Goal: Information Seeking & Learning: Understand process/instructions

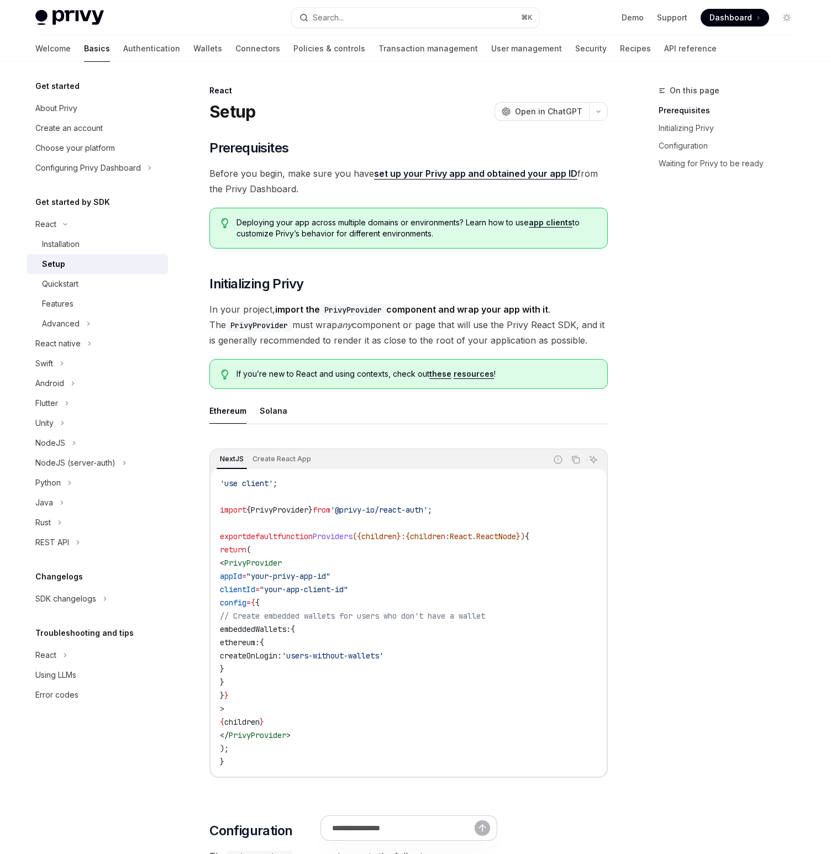
click at [87, 15] on img at bounding box center [69, 17] width 68 height 15
type textarea "*"
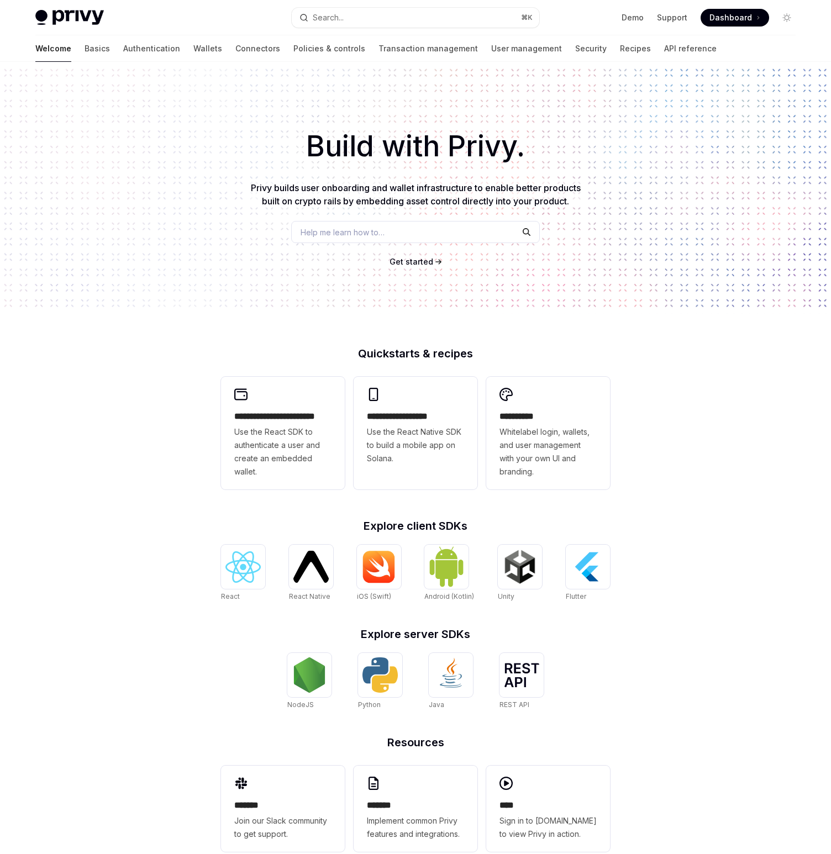
click at [683, 297] on div "Build with Privy. Privy builds user onboarding and wallet infrastructure to ena…" at bounding box center [415, 188] width 831 height 252
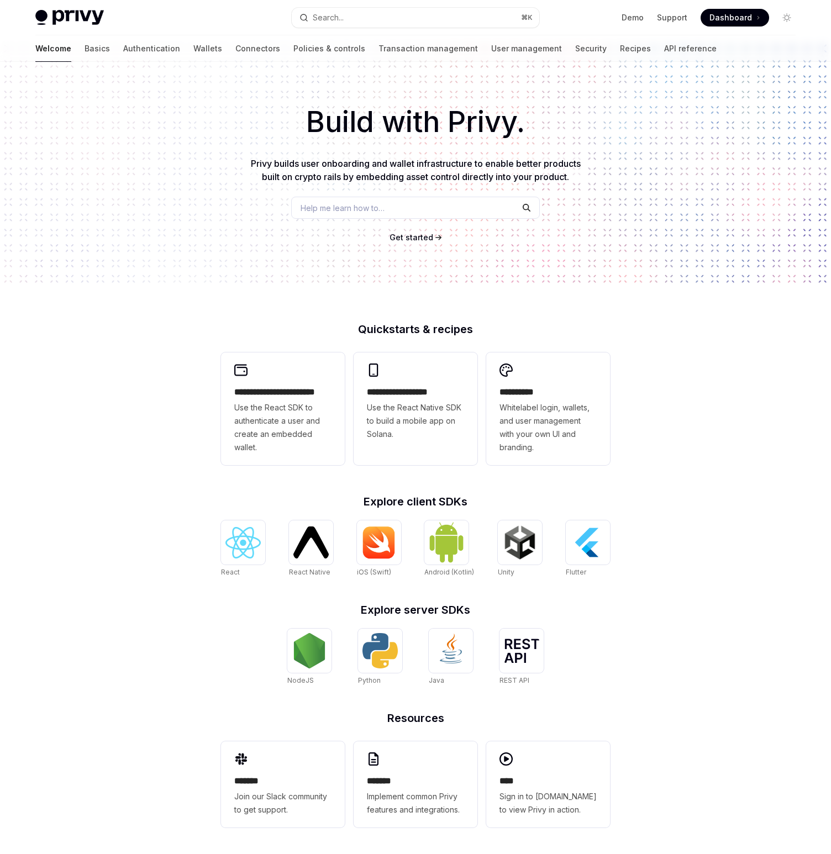
click at [716, 451] on div "**********" at bounding box center [415, 446] width 831 height 816
click at [319, 548] on img at bounding box center [310, 541] width 35 height 31
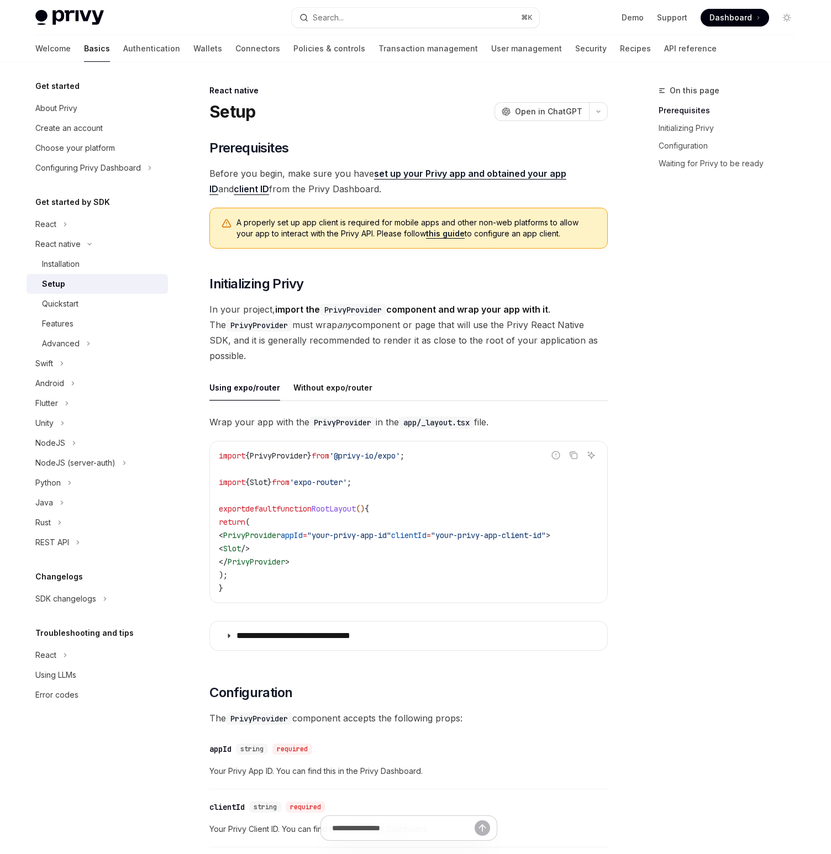
click at [651, 276] on div "On this page Prerequisites Initializing Privy Configuration Waiting for Privy t…" at bounding box center [720, 469] width 168 height 770
click at [616, 316] on div "On this page Prerequisites Initializing Privy Configuration Waiting for Privy t…" at bounding box center [416, 800] width 778 height 1477
click at [683, 506] on div "On this page Prerequisites Initializing Privy Configuration Waiting for Privy t…" at bounding box center [720, 469] width 168 height 770
click at [697, 378] on div "On this page Prerequisites Initializing Privy Configuration Waiting for Privy t…" at bounding box center [720, 469] width 168 height 770
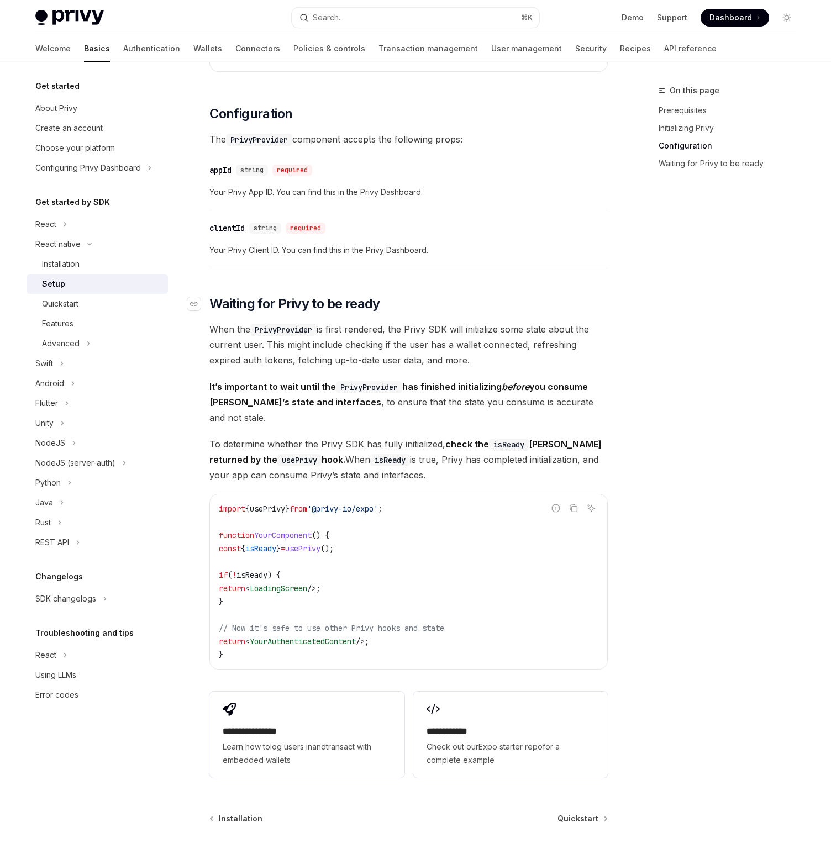
scroll to position [674, 0]
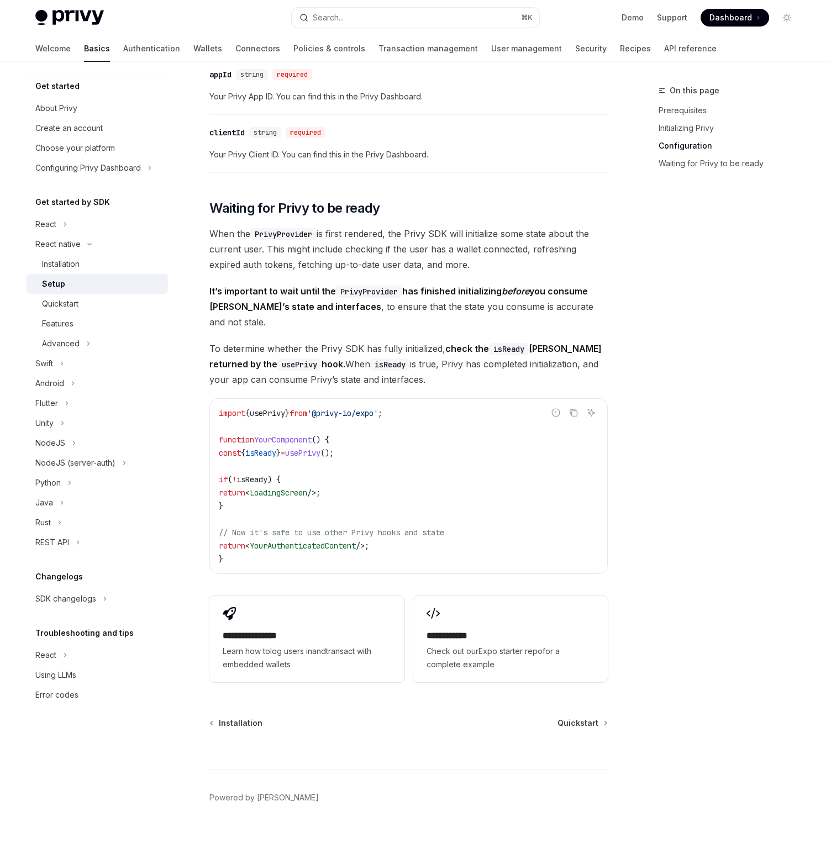
click at [707, 665] on div "On this page Prerequisites Initializing Privy Configuration Waiting for Privy t…" at bounding box center [720, 469] width 168 height 770
click at [673, 503] on div "On this page Prerequisites Initializing Privy Configuration Waiting for Privy t…" at bounding box center [720, 469] width 168 height 770
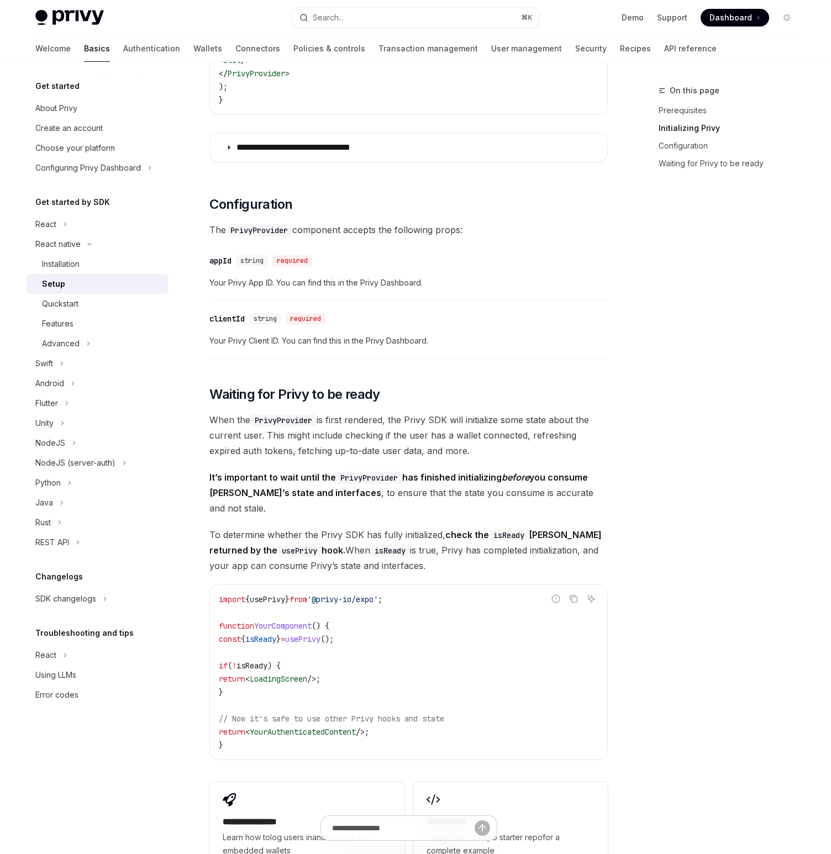
scroll to position [0, 0]
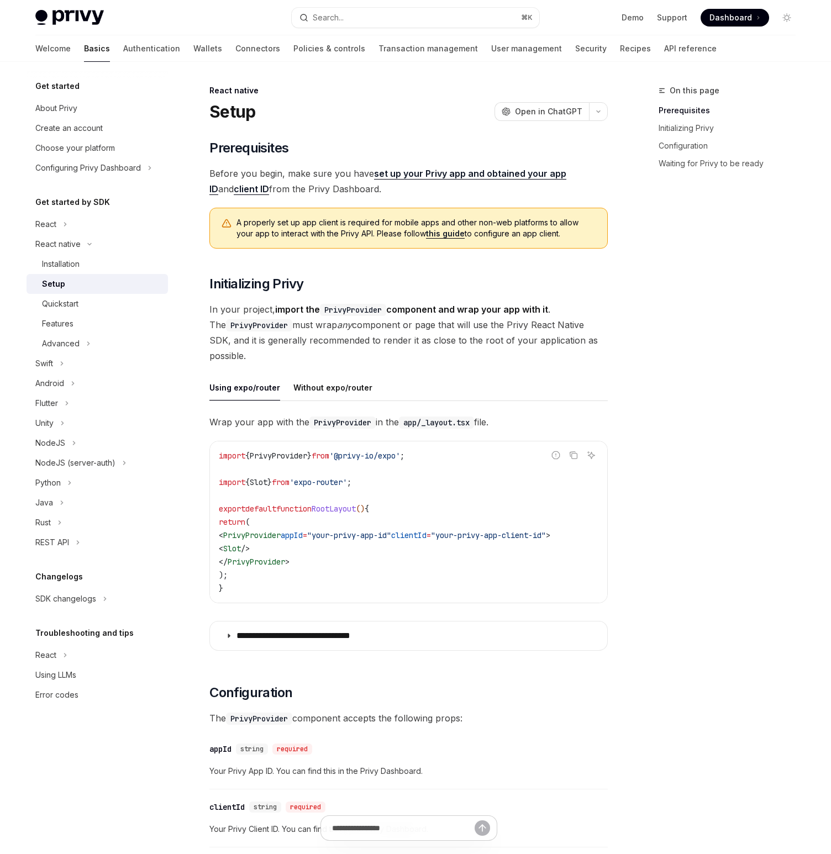
click at [459, 257] on div "​ Prerequisites Before you begin, make sure you have set up your Privy app and …" at bounding box center [408, 750] width 398 height 1222
click at [98, 267] on div "Installation" at bounding box center [101, 263] width 119 height 13
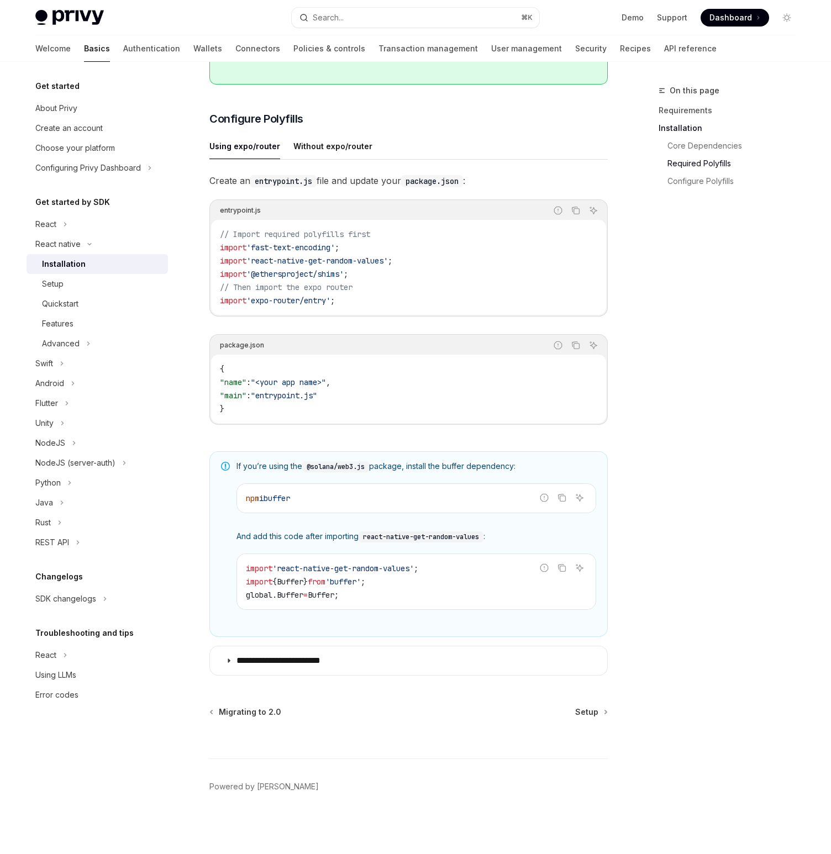
scroll to position [463, 0]
click at [111, 297] on div "Quickstart" at bounding box center [101, 303] width 119 height 13
type textarea "*"
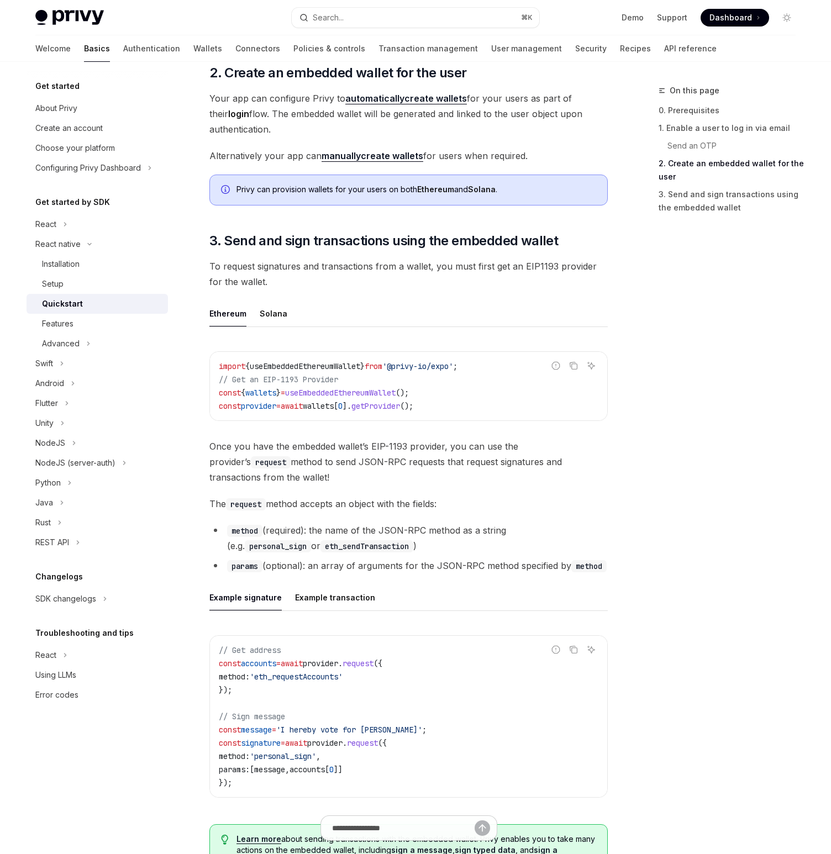
scroll to position [1071, 0]
